Goal: Transaction & Acquisition: Book appointment/travel/reservation

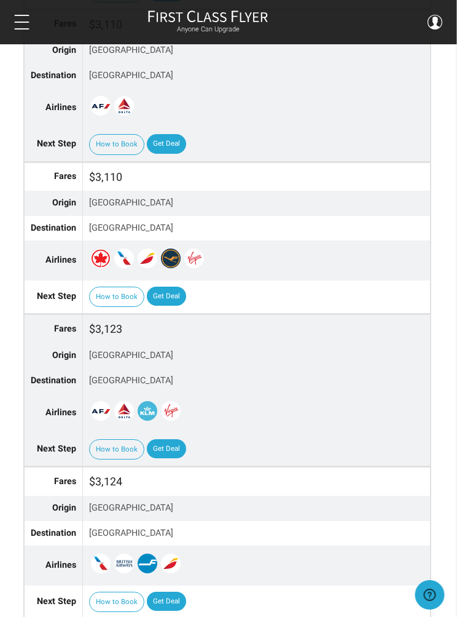
scroll to position [3841, 1]
click at [117, 439] on button "How to Book" at bounding box center [116, 449] width 55 height 21
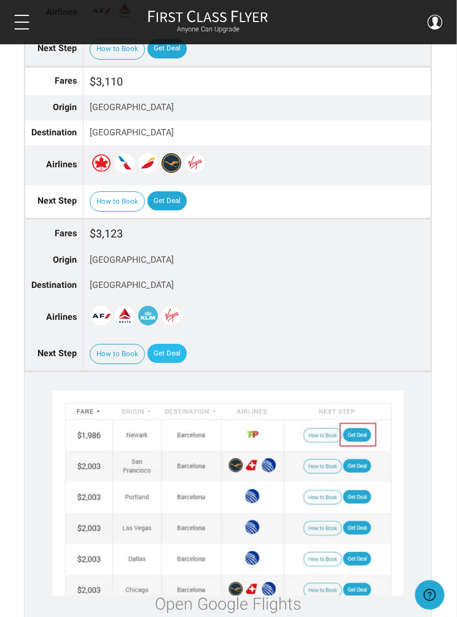
scroll to position [3937, 1]
click at [167, 344] on link "Get Deal" at bounding box center [167, 354] width 39 height 20
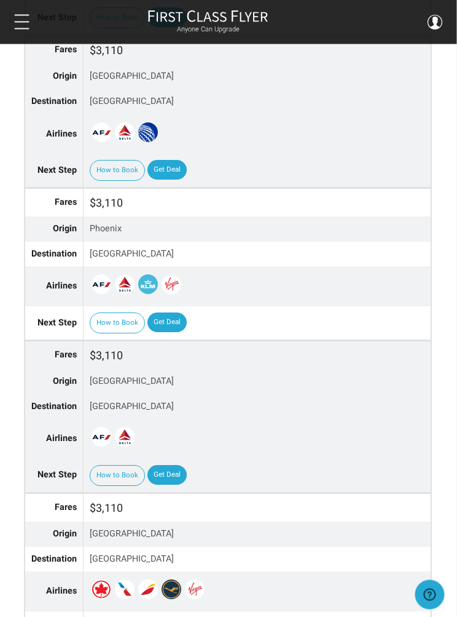
scroll to position [3507, 0]
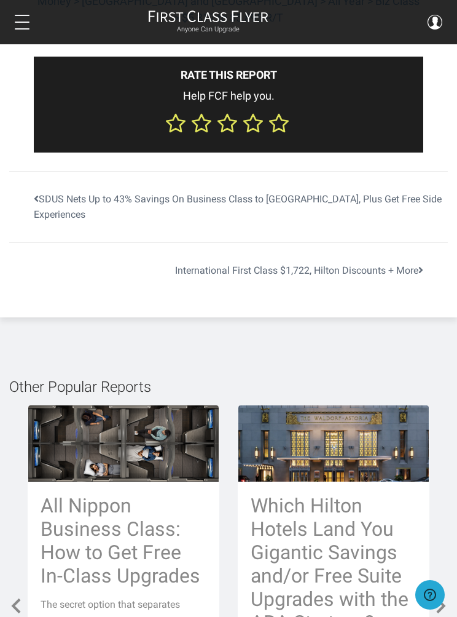
scroll to position [4870, 0]
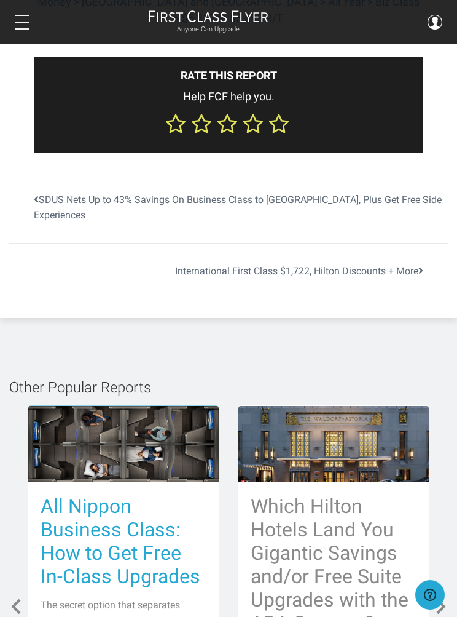
click at [128, 494] on h3 "All Nippon Business Class: How to Get Free In-Class Upgrades" at bounding box center [124, 540] width 166 height 93
click at [145, 494] on h3 "All Nippon Business Class: How to Get Free In-Class Upgrades" at bounding box center [124, 540] width 166 height 93
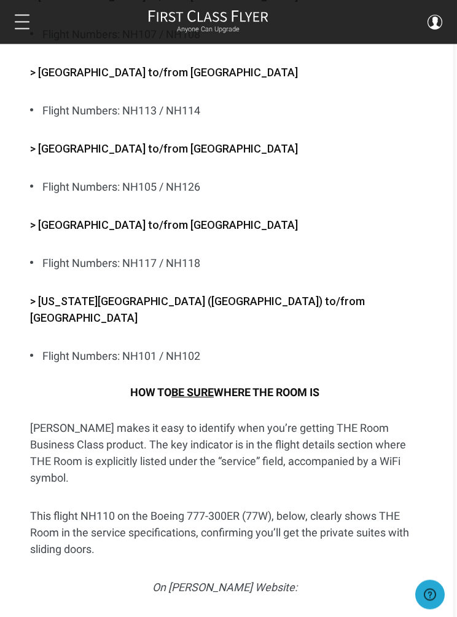
scroll to position [3391, 4]
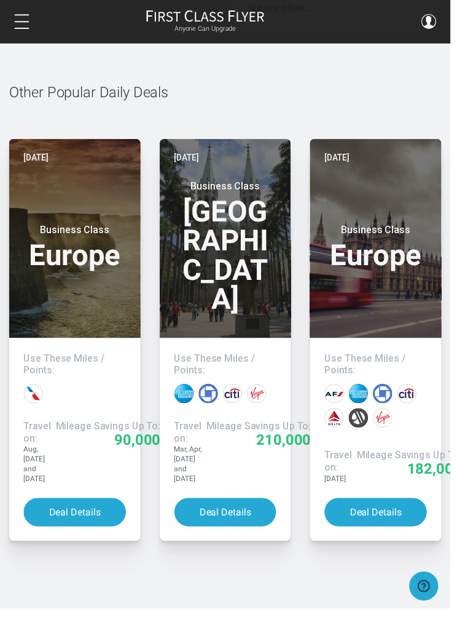
scroll to position [6655, 0]
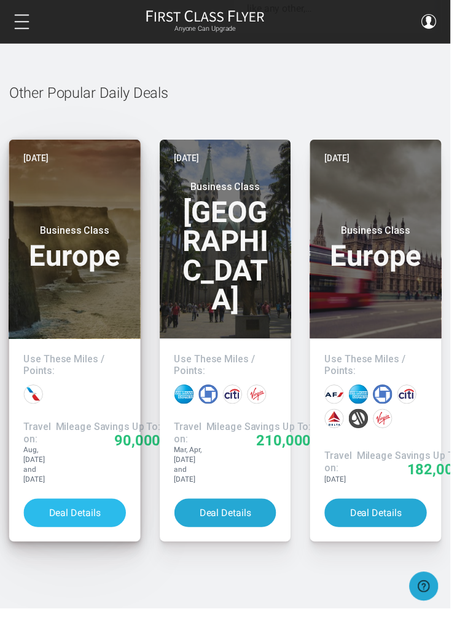
click at [85, 505] on button "Deal Details" at bounding box center [76, 519] width 104 height 29
